Goal: Information Seeking & Learning: Learn about a topic

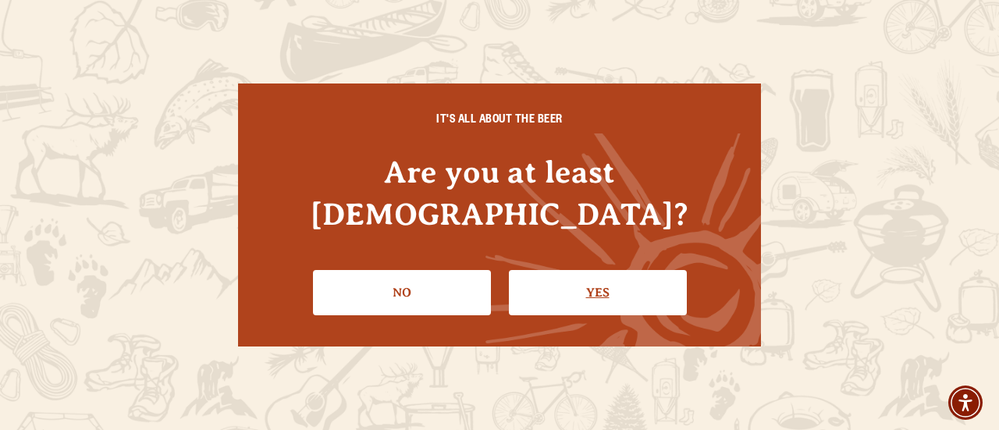
click at [543, 270] on link "Yes" at bounding box center [598, 292] width 178 height 45
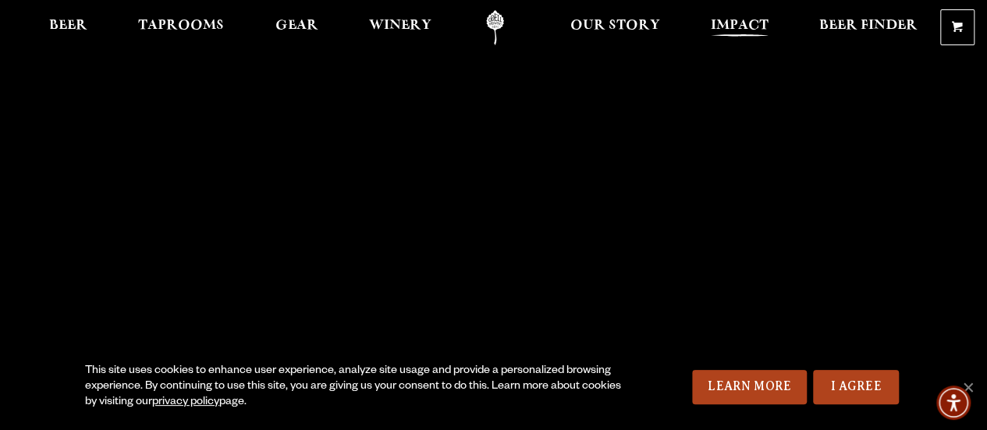
click at [737, 20] on span "Impact" at bounding box center [740, 26] width 58 height 12
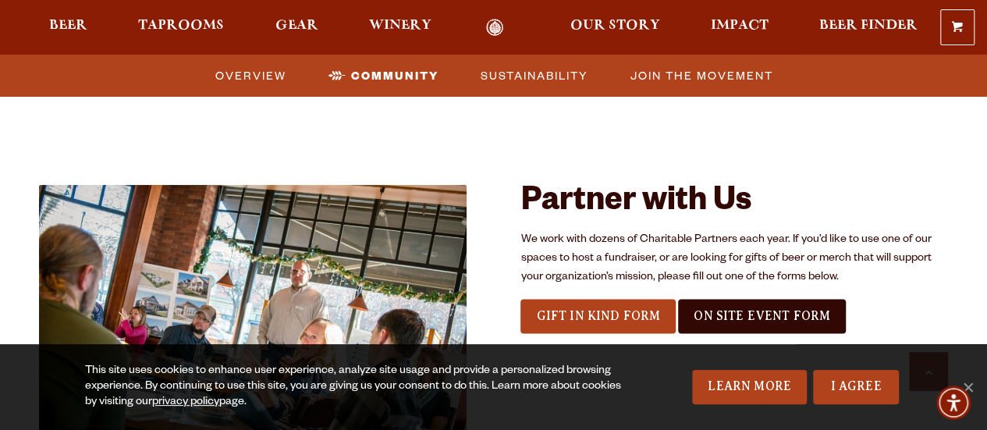
scroll to position [1489, 0]
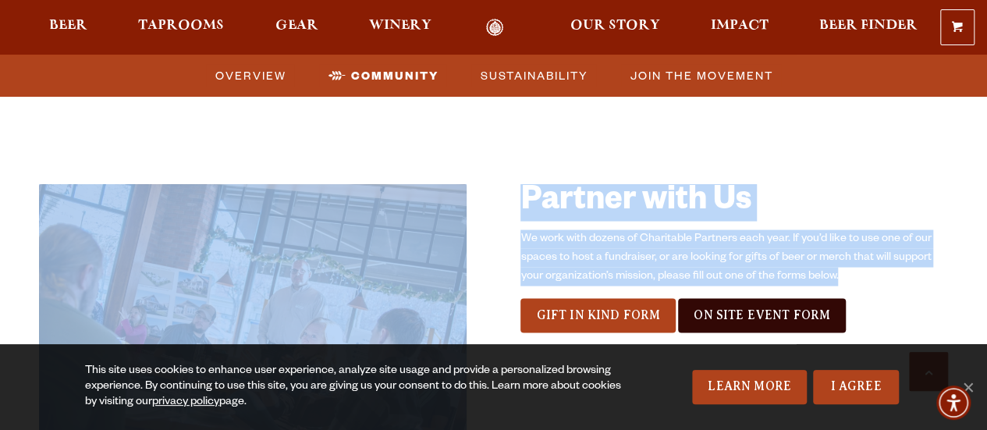
drag, startPoint x: 519, startPoint y: 197, endPoint x: 830, endPoint y: 257, distance: 316.3
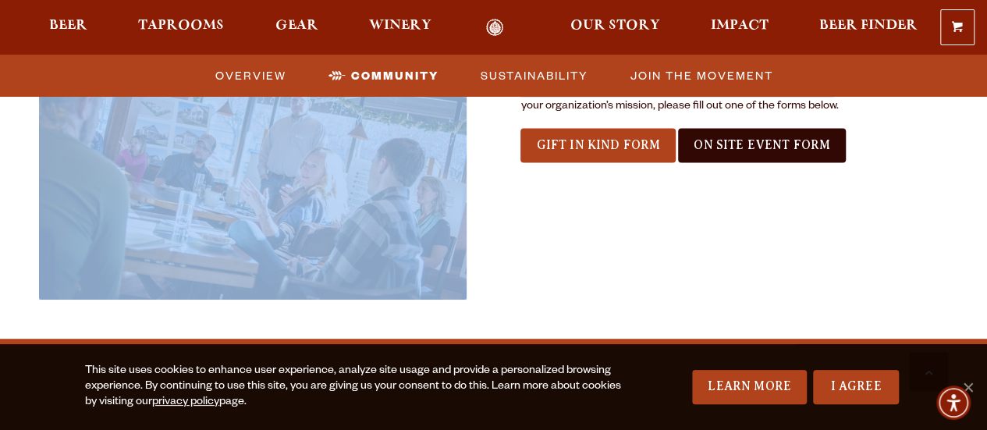
scroll to position [1660, 0]
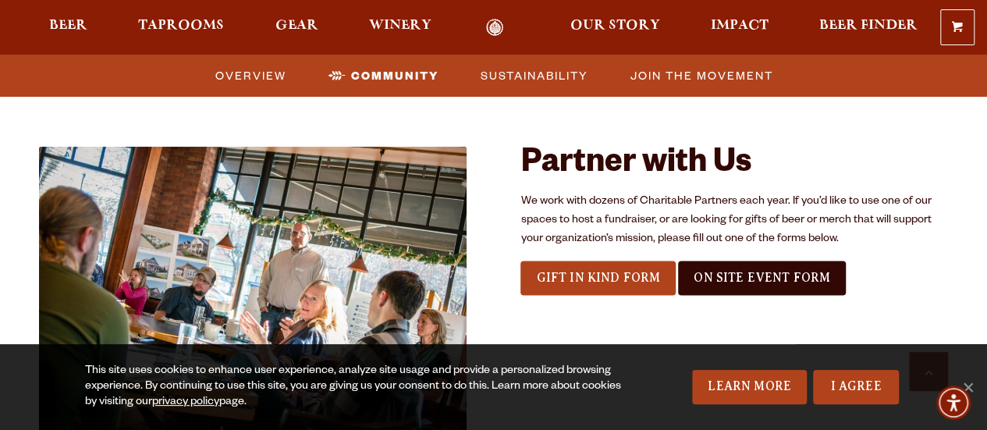
scroll to position [1525, 0]
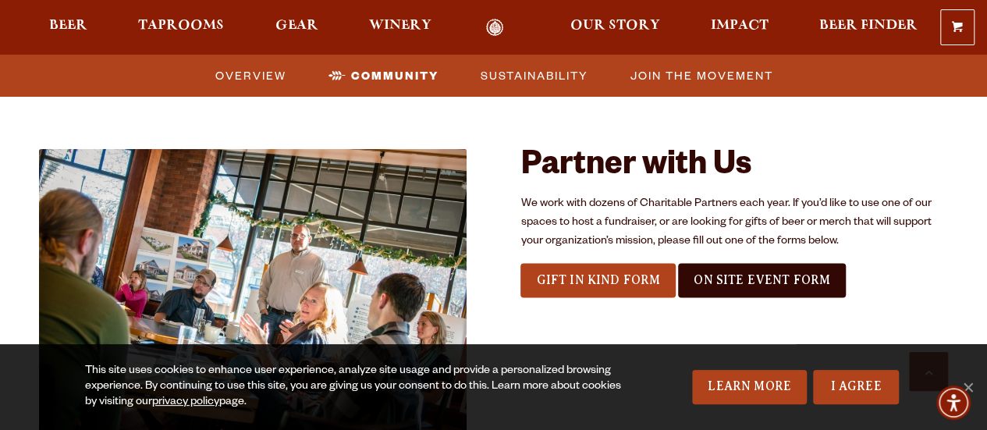
click at [889, 286] on div "Partner with Us We work with dozens of Charitable Partners each year. If you’d …" at bounding box center [735, 229] width 428 height 160
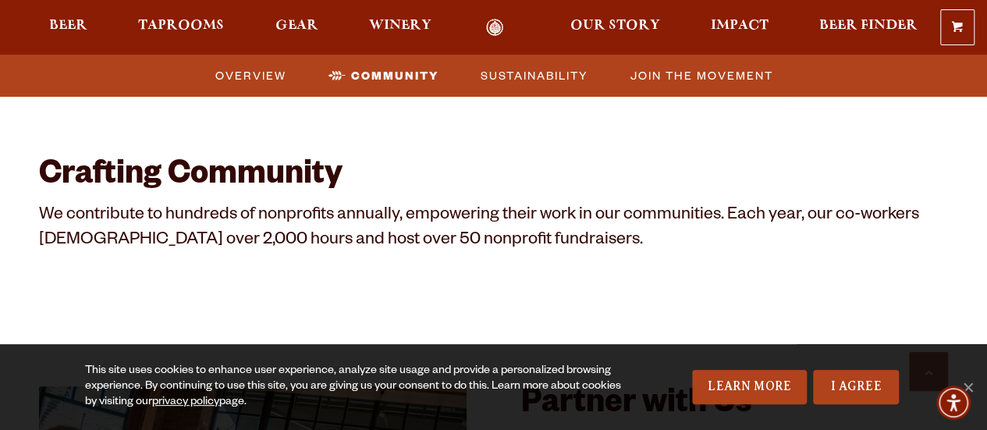
scroll to position [1437, 0]
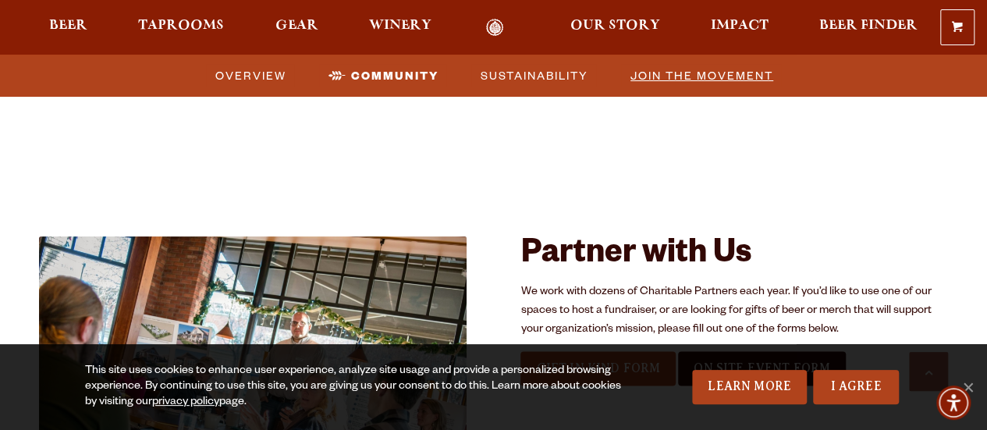
click at [718, 84] on span "Join the Movement" at bounding box center [702, 75] width 143 height 23
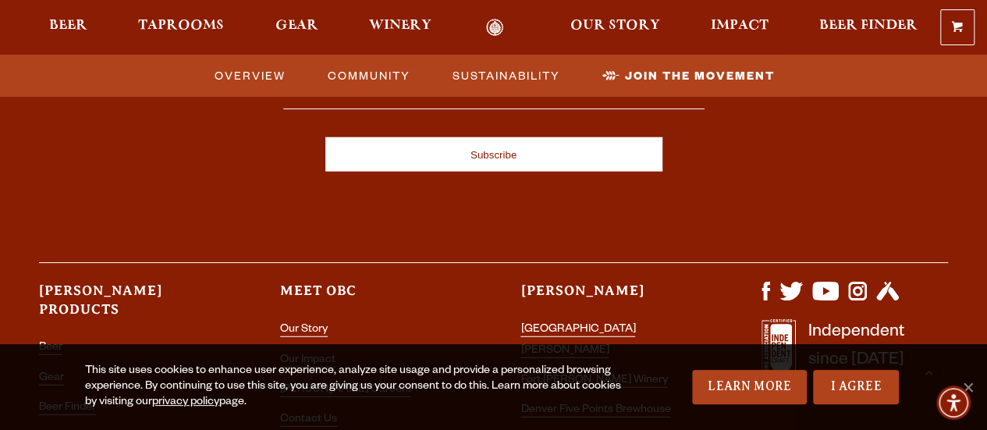
scroll to position [4678, 0]
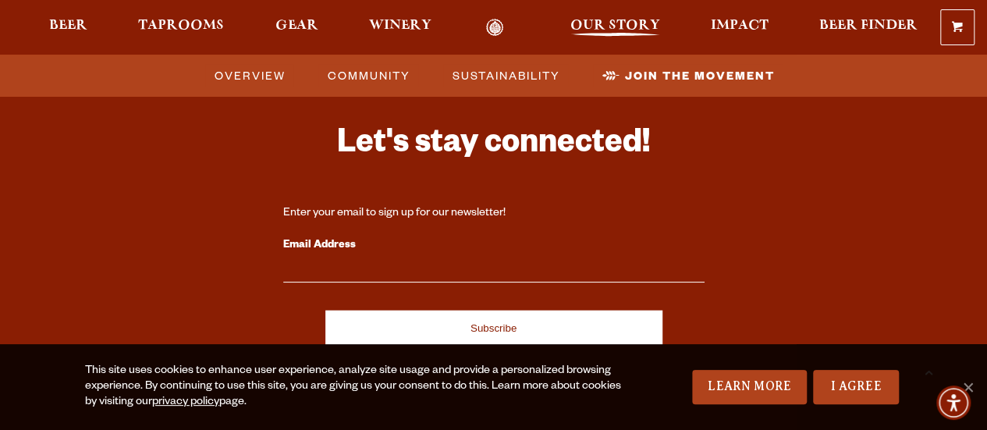
click at [587, 30] on span "Our Story" at bounding box center [616, 26] width 90 height 12
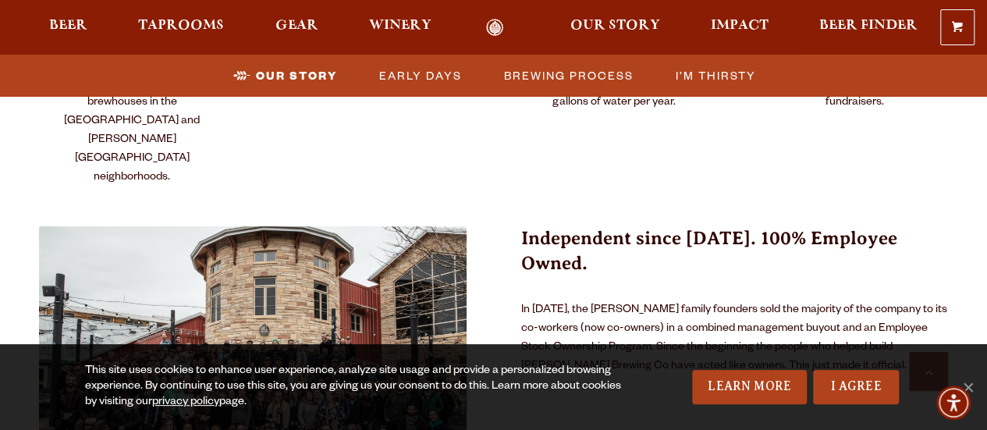
scroll to position [961, 0]
